Goal: Transaction & Acquisition: Purchase product/service

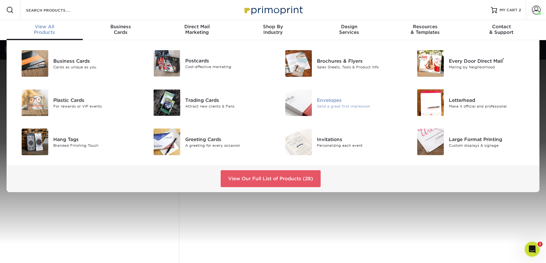
click at [299, 107] on img at bounding box center [298, 102] width 27 height 27
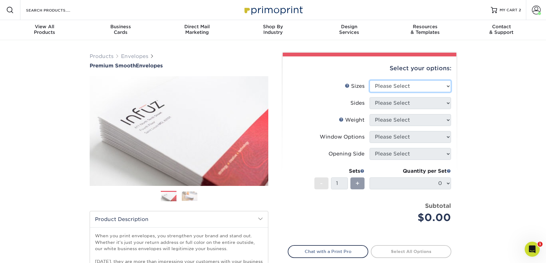
click at [405, 86] on select "Please Select 8.875" x 3.875" 4.125" x 9.5" 5.25" x 7.25" 9" x 12"" at bounding box center [409, 86] width 81 height 12
select select "9.00x12.00"
click at [369, 80] on select "Please Select 8.875" x 3.875" 4.125" x 9.5" 5.25" x 7.25" 9" x 12"" at bounding box center [409, 86] width 81 height 12
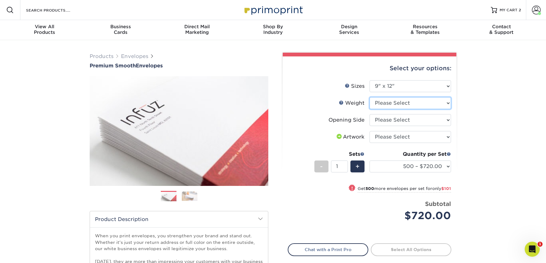
click at [413, 104] on select "Please Select 70LB" at bounding box center [409, 103] width 81 height 12
select select "70LB"
click at [369, 97] on select "Please Select 70LB" at bounding box center [409, 103] width 81 height 12
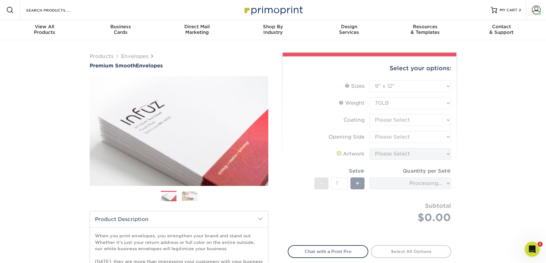
click at [414, 119] on form "Sizes Help Sizes Please Select 8.875" x 3.875" 4.125" x 9.5" 5.25" x 7.25" 9" x…" at bounding box center [370, 159] width 164 height 158
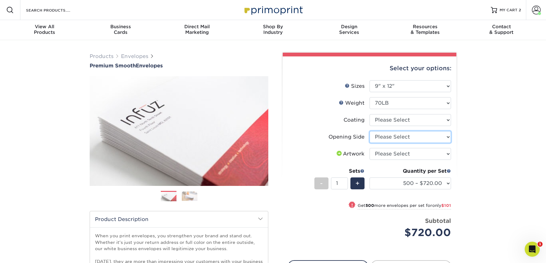
click at [398, 136] on select "Please Select Open on 9" side Open on 12" side" at bounding box center [409, 137] width 81 height 12
select select "02084c4e-d03a-4f2e-95e9-c369e65bf812"
click at [369, 131] on select "Please Select Open on 9" side Open on 12" side" at bounding box center [409, 137] width 81 height 12
click at [419, 156] on select "Please Select I will upload files I need a design - $50" at bounding box center [409, 154] width 81 height 12
select select "upload"
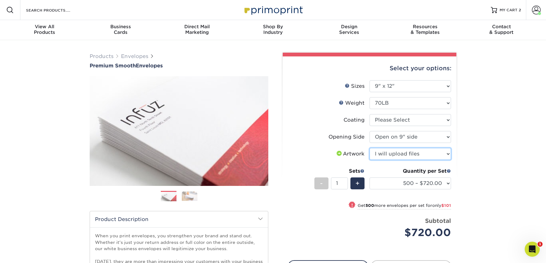
click at [369, 148] on select "Please Select I will upload files I need a design - $50" at bounding box center [409, 154] width 81 height 12
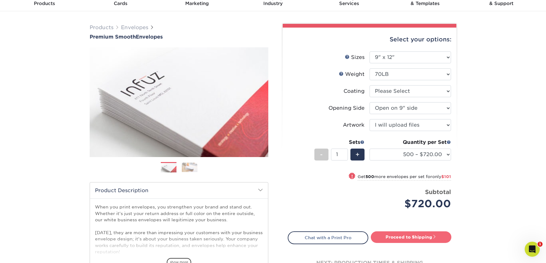
scroll to position [29, 0]
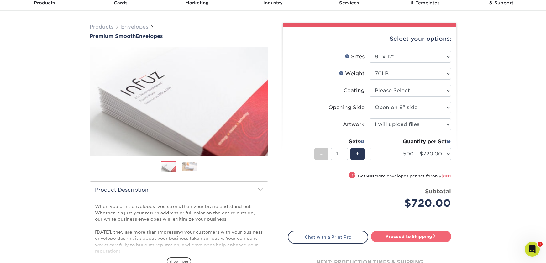
click at [431, 239] on link "Proceed to Shipping" at bounding box center [411, 236] width 81 height 11
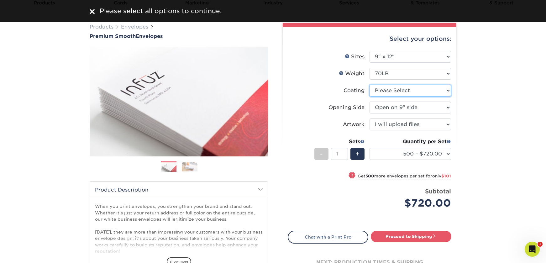
click at [397, 90] on select at bounding box center [409, 91] width 81 height 12
select select "3e7618de-abca-4bda-9f97-8b9129e913d8"
click at [369, 85] on select at bounding box center [409, 91] width 81 height 12
select select "-1"
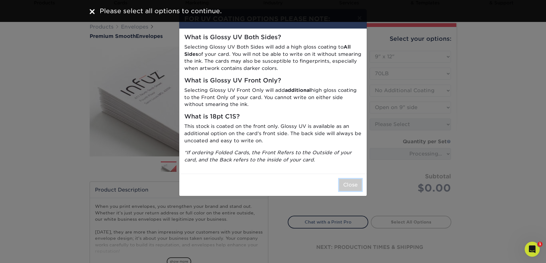
drag, startPoint x: 347, startPoint y: 182, endPoint x: 380, endPoint y: 218, distance: 49.0
click at [347, 182] on button "Close" at bounding box center [350, 185] width 23 height 12
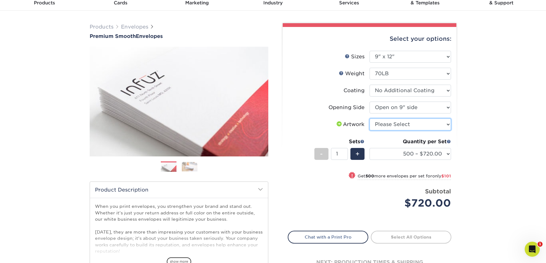
click at [397, 129] on select "Please Select I will upload files I need a design - $50" at bounding box center [409, 124] width 81 height 12
select select "upload"
click at [369, 118] on select "Please Select I will upload files I need a design - $50" at bounding box center [409, 124] width 81 height 12
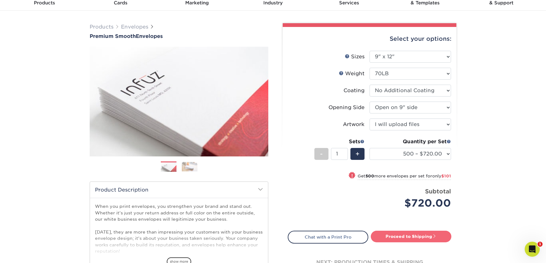
click at [424, 236] on link "Proceed to Shipping" at bounding box center [411, 236] width 81 height 11
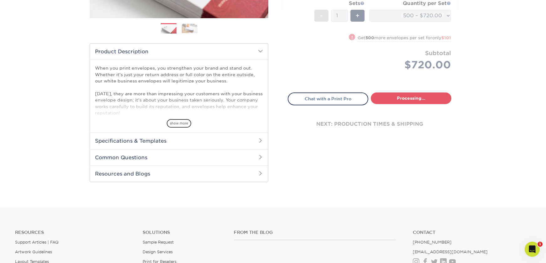
select select "43e1d58b-bb0a-455f-9c3f-da8a783814f5"
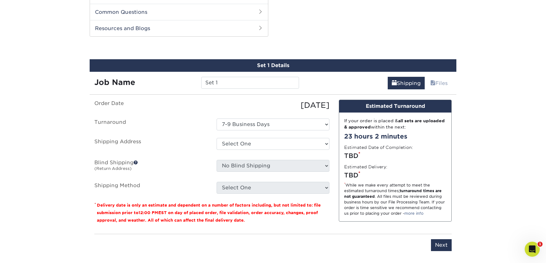
scroll to position [319, 0]
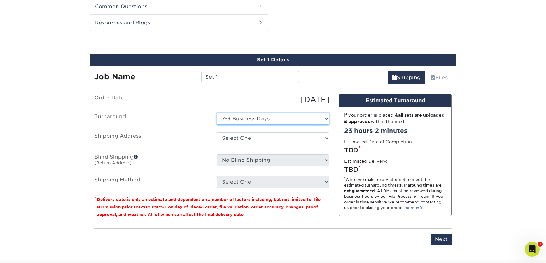
click at [269, 119] on select "Select One 7-9 Business Days" at bounding box center [273, 119] width 113 height 12
